Goal: Information Seeking & Learning: Learn about a topic

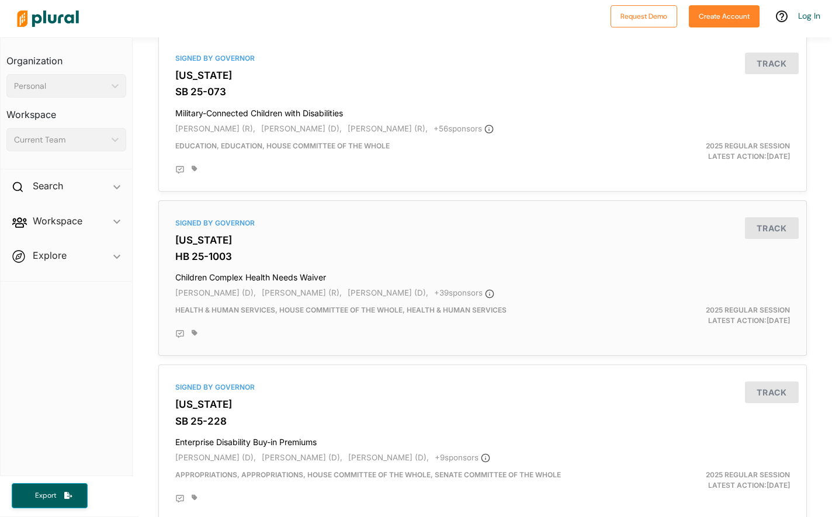
scroll to position [110, 0]
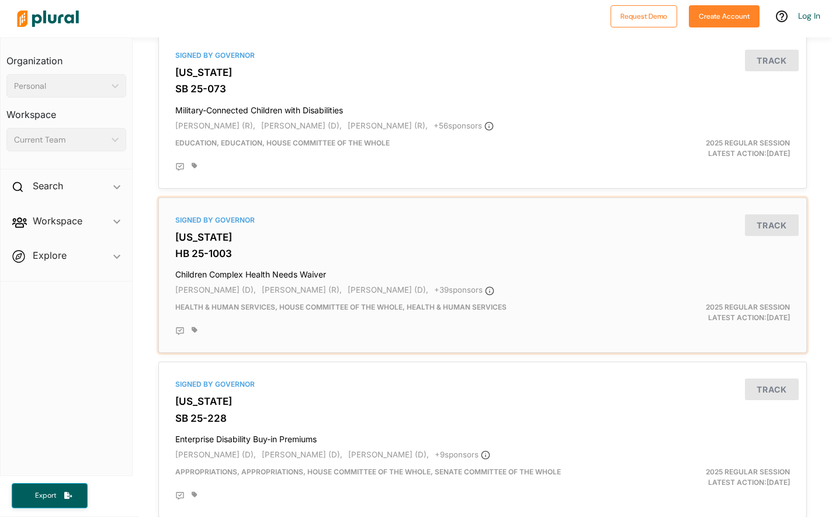
click at [217, 248] on h3 "HB 25-1003" at bounding box center [482, 254] width 615 height 12
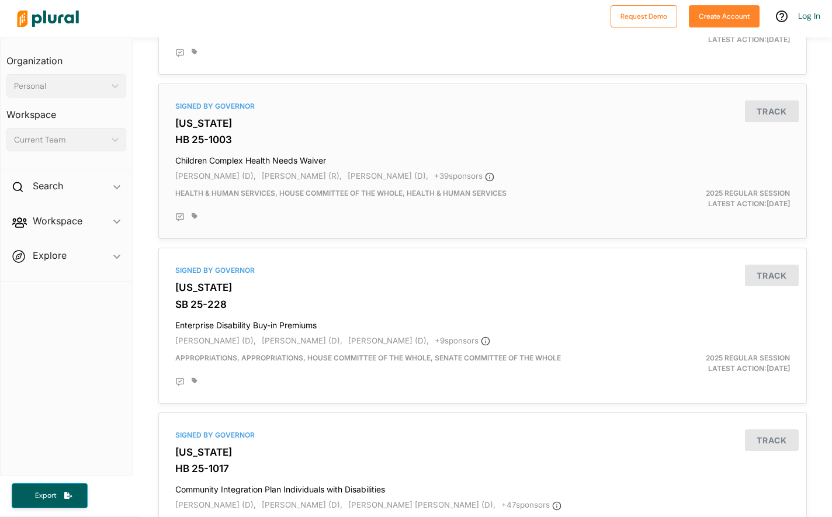
scroll to position [269, 0]
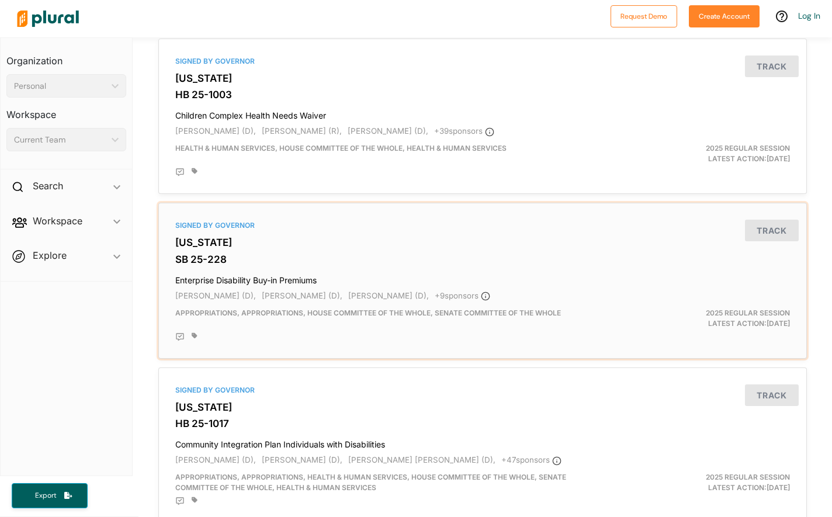
click at [211, 238] on h3 "[US_STATE]" at bounding box center [482, 243] width 615 height 12
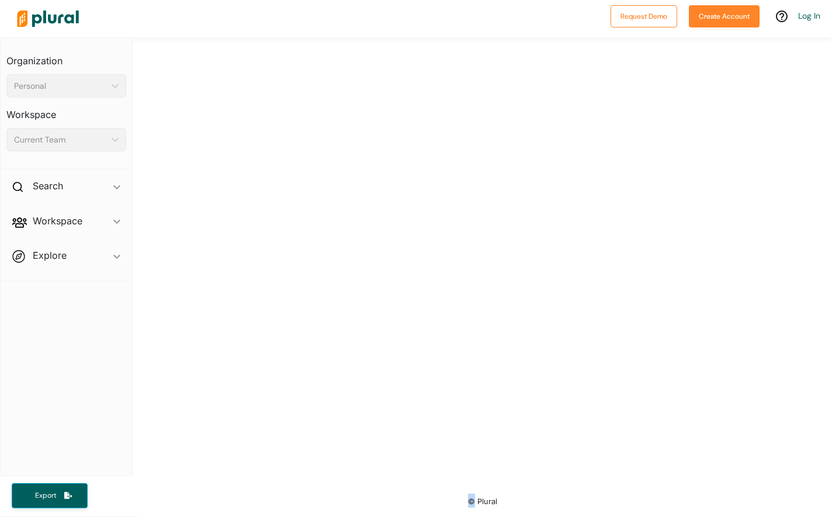
click at [211, 238] on div at bounding box center [482, 260] width 699 height 447
